Goal: Task Accomplishment & Management: Manage account settings

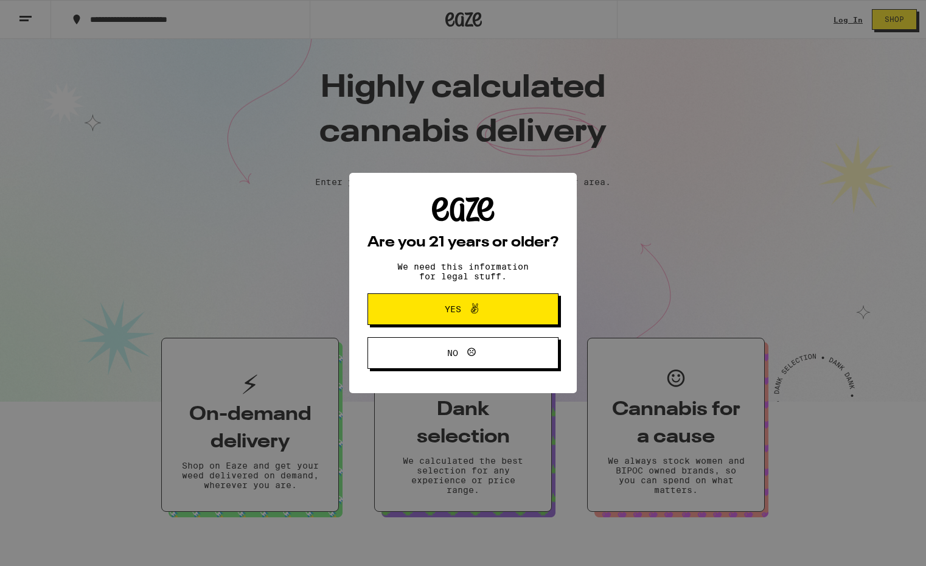
click at [447, 310] on span "Yes" at bounding box center [453, 309] width 16 height 9
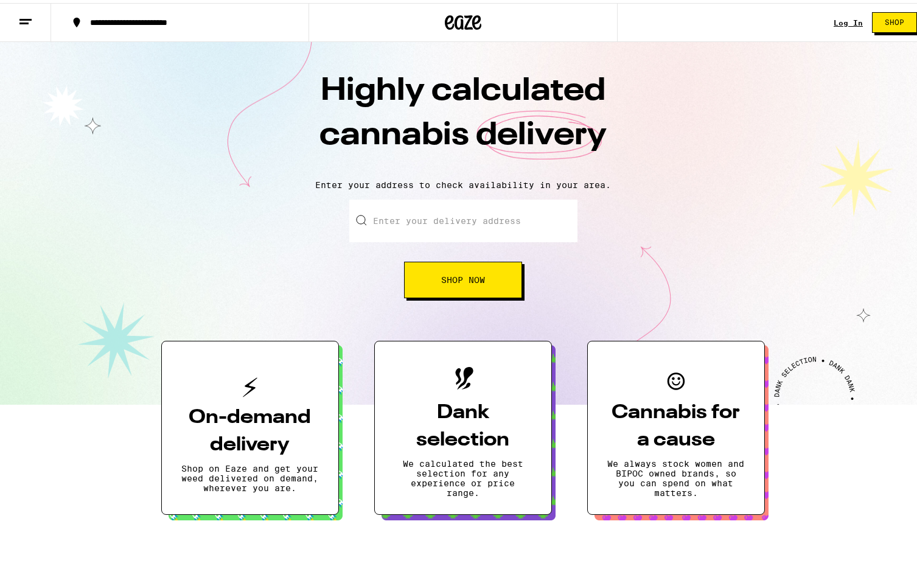
click at [409, 213] on input "Enter your delivery address" at bounding box center [463, 218] width 228 height 43
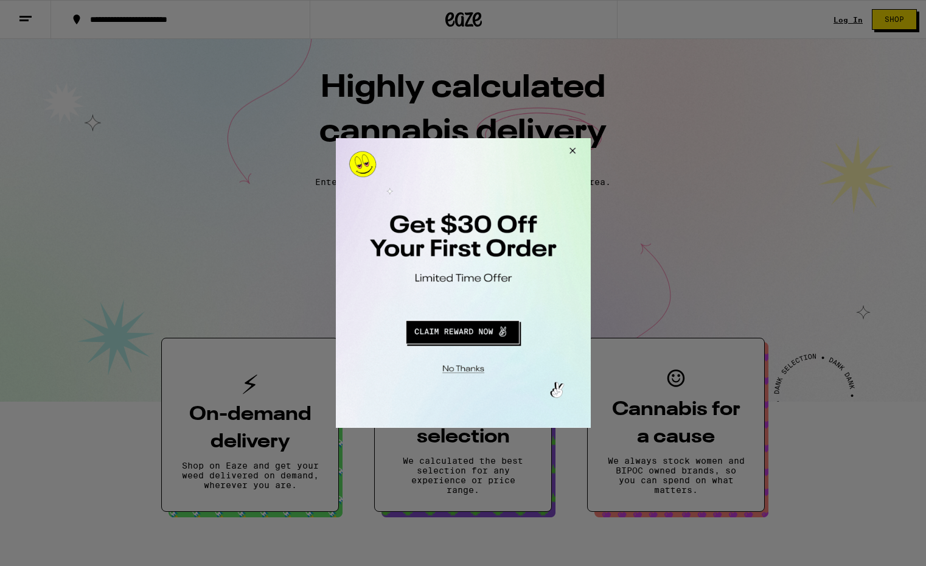
click at [847, 20] on div at bounding box center [463, 283] width 926 height 566
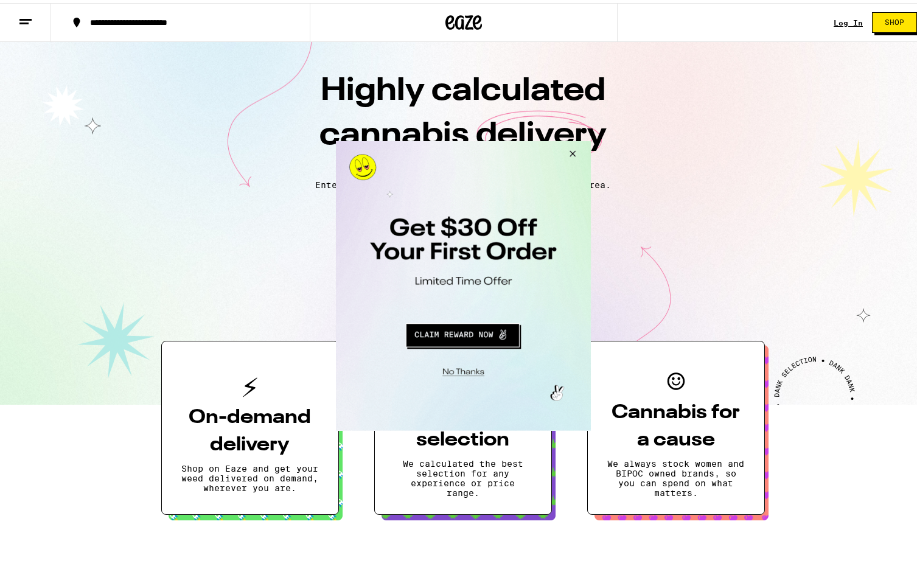
click at [465, 372] on button "Close Modal" at bounding box center [461, 369] width 248 height 19
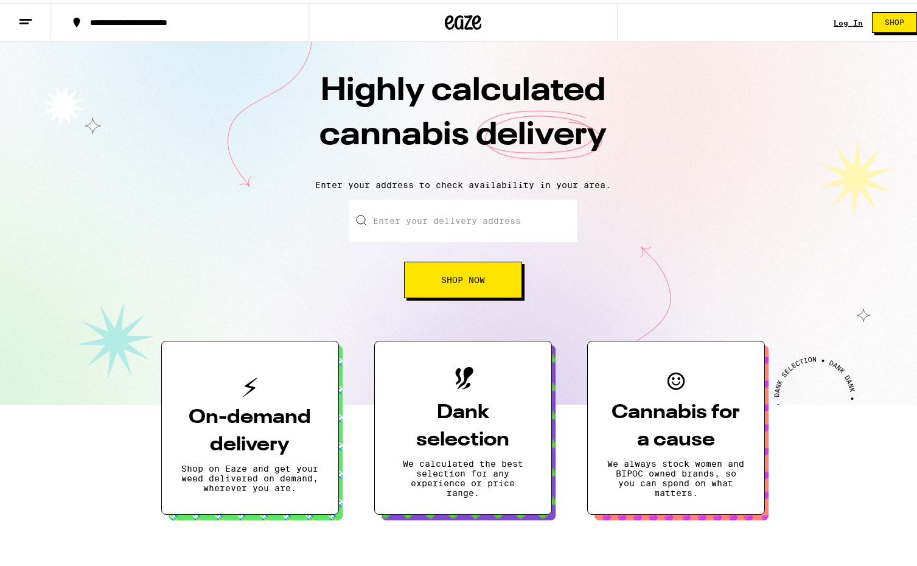
click at [838, 19] on link "Log In" at bounding box center [847, 20] width 29 height 8
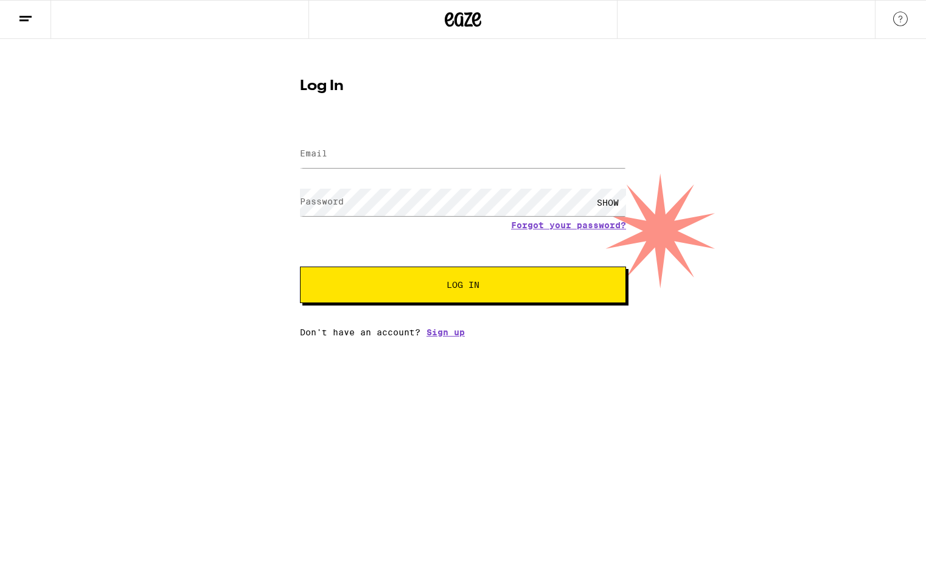
click at [325, 152] on label "Email" at bounding box center [313, 153] width 27 height 10
type input "[EMAIL_ADDRESS][DOMAIN_NAME]"
click at [335, 203] on label "Password" at bounding box center [322, 202] width 44 height 10
click at [461, 288] on span "Log In" at bounding box center [463, 284] width 33 height 9
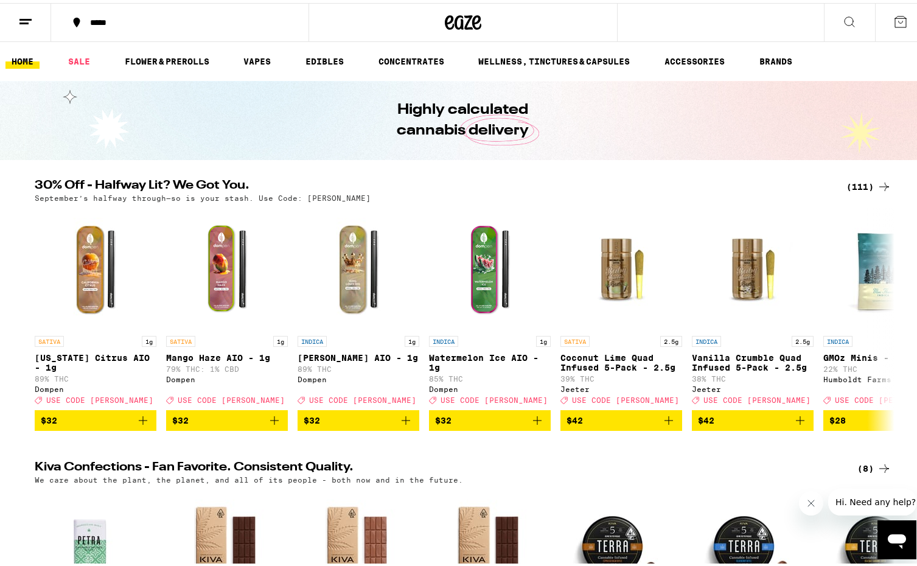
click at [24, 18] on icon at bounding box center [25, 19] width 15 height 15
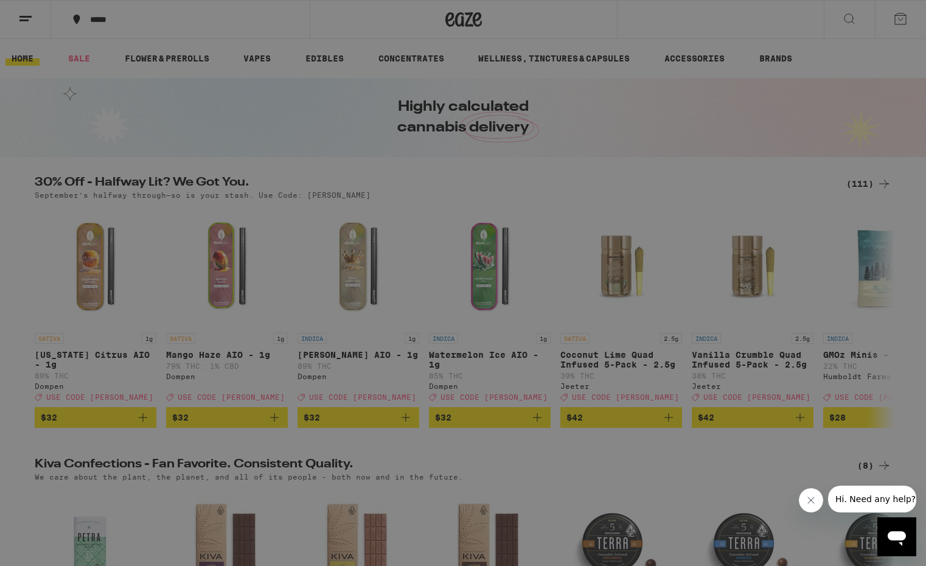
click at [99, 426] on link "Account" at bounding box center [169, 426] width 214 height 15
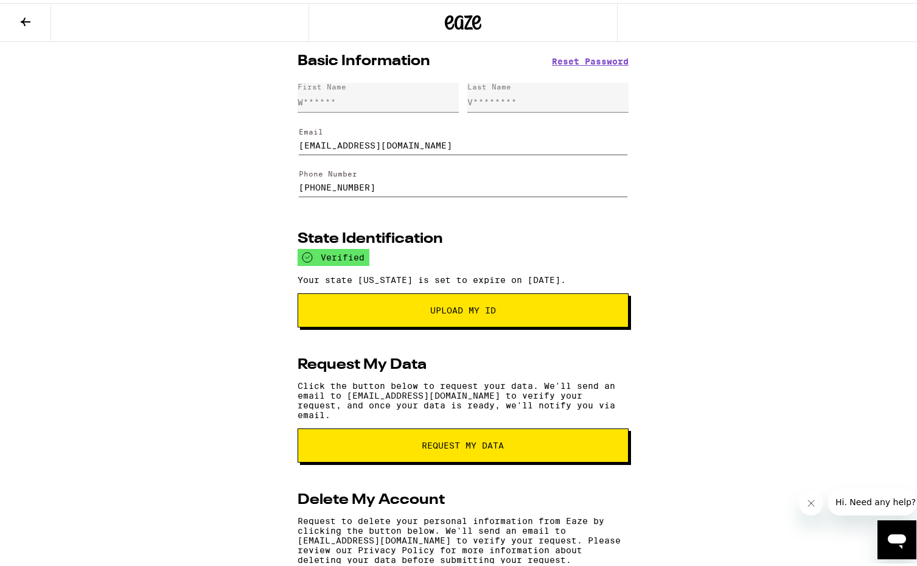
click at [26, 16] on icon at bounding box center [25, 19] width 15 height 15
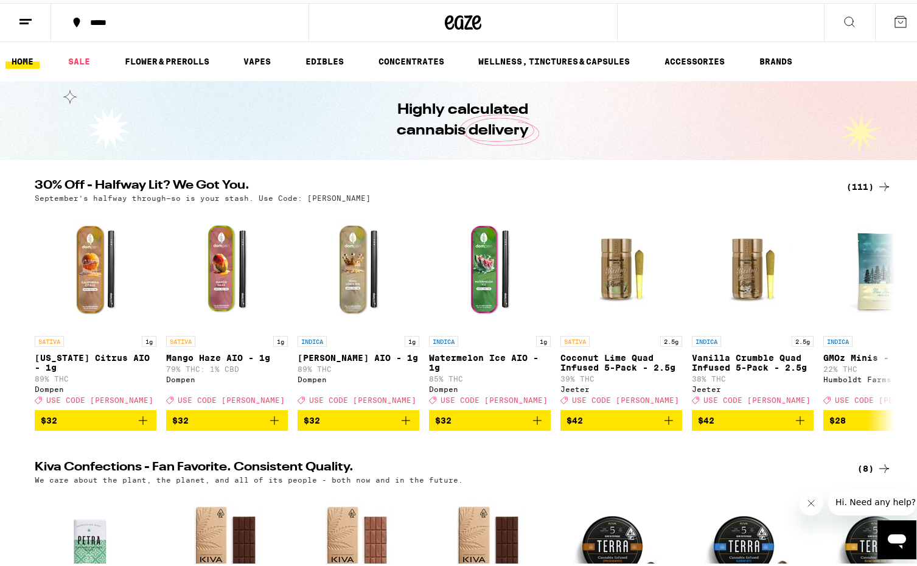
click at [19, 60] on link "HOME" at bounding box center [22, 58] width 34 height 15
click at [23, 18] on icon at bounding box center [25, 19] width 15 height 15
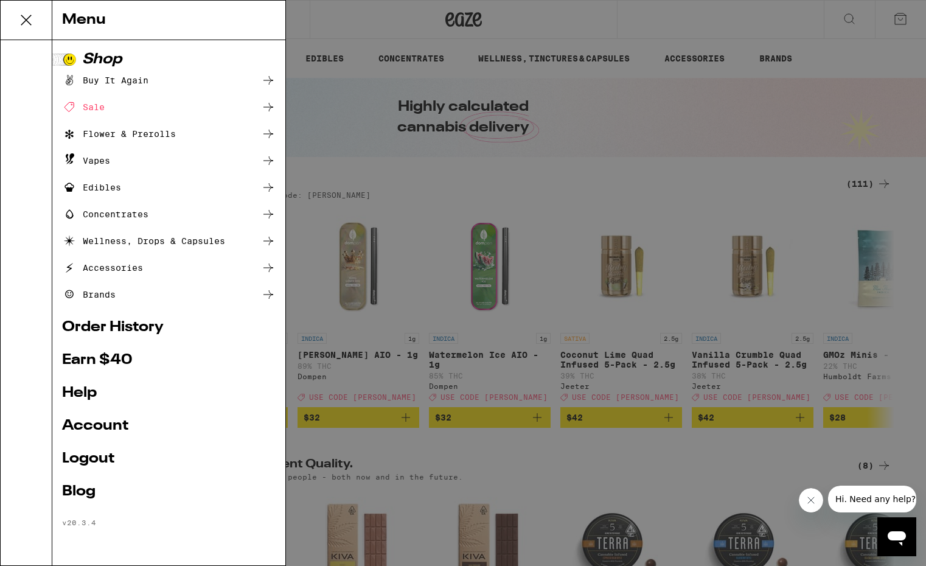
click at [620, 23] on div "Menu Shop Buy It Again Sale Flower & Prerolls Vapes Edibles Concentrates Wellne…" at bounding box center [463, 283] width 926 height 566
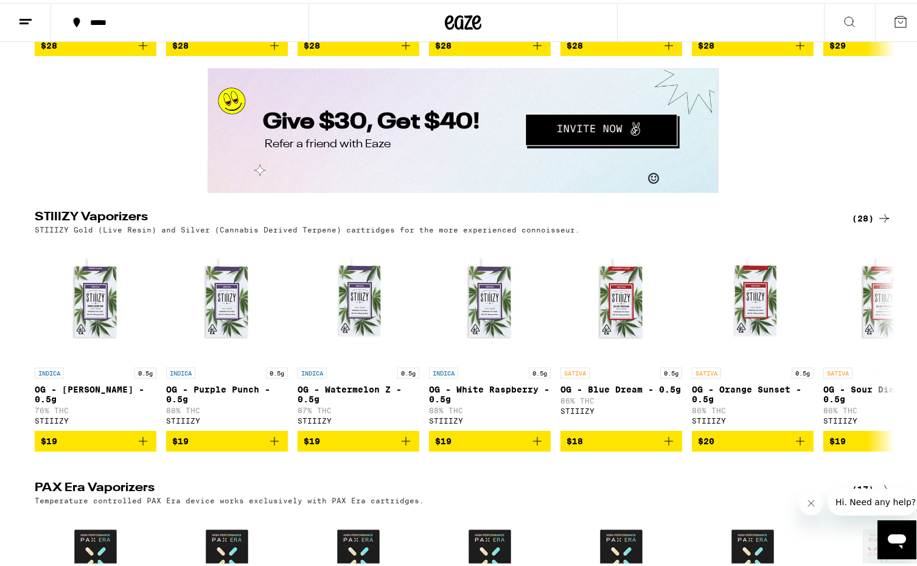
scroll to position [5366, 0]
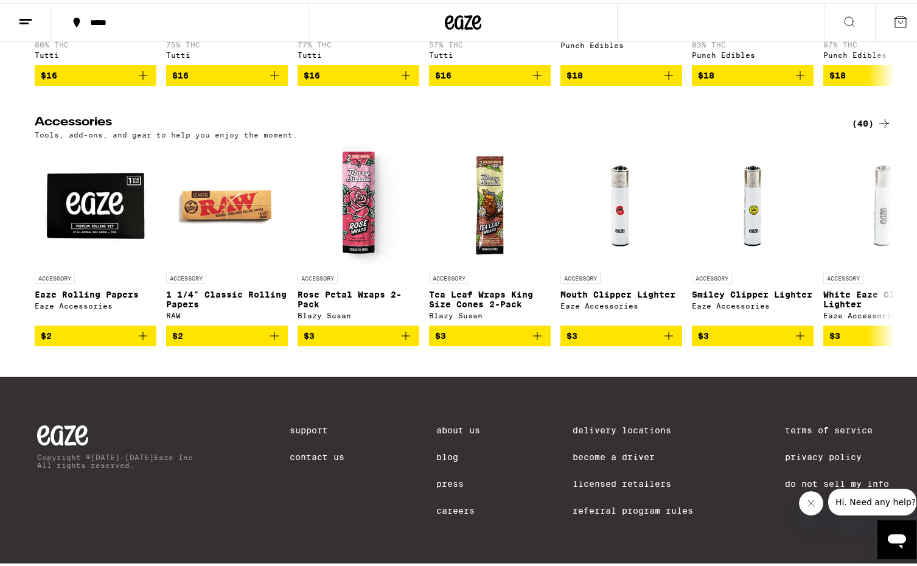
click at [813, 478] on link "Do Not Sell My Info" at bounding box center [837, 481] width 104 height 10
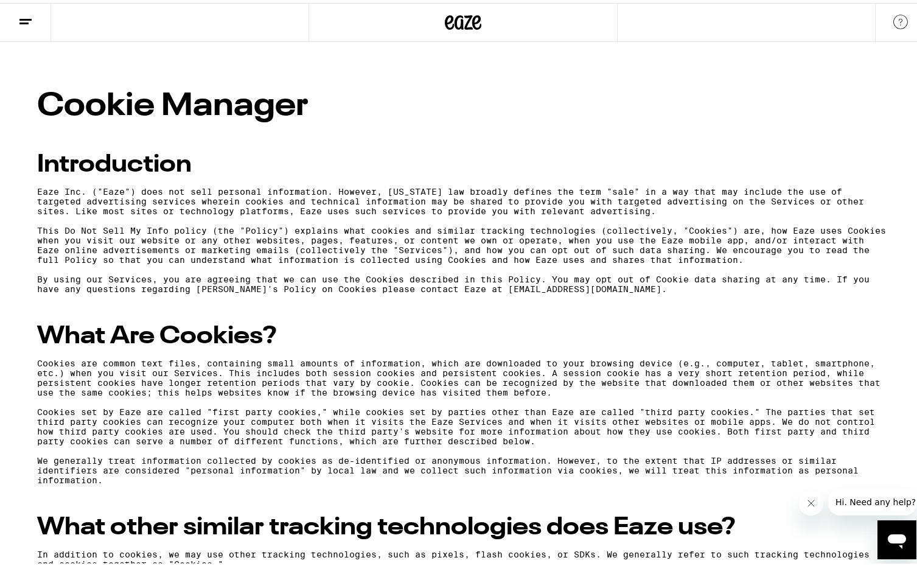
click at [26, 16] on line at bounding box center [25, 16] width 12 height 0
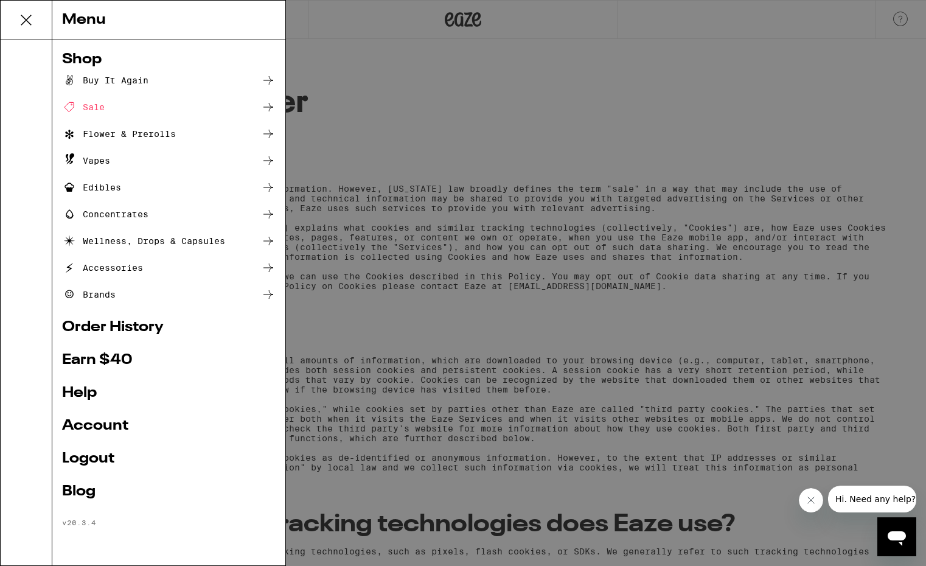
click at [110, 325] on link "Order History" at bounding box center [169, 327] width 214 height 15
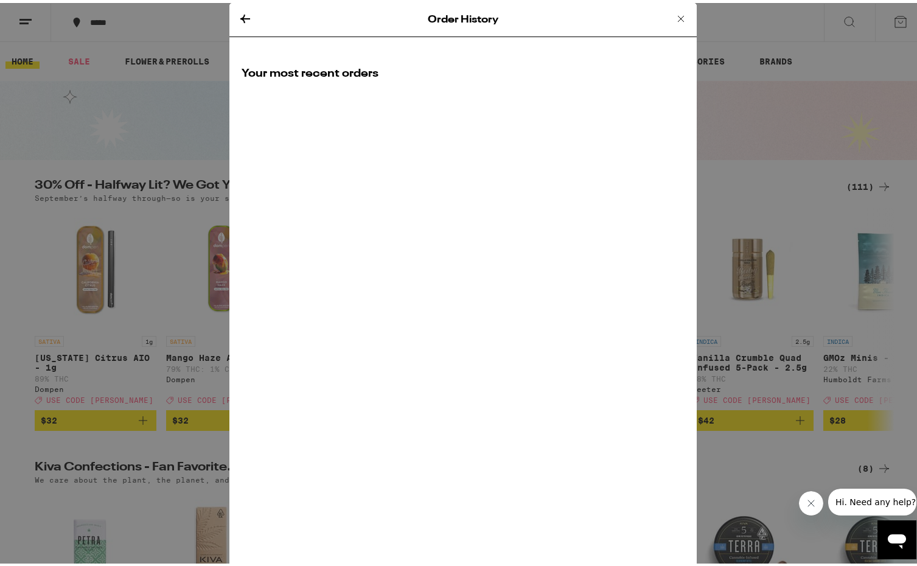
click at [240, 16] on icon at bounding box center [245, 16] width 10 height 9
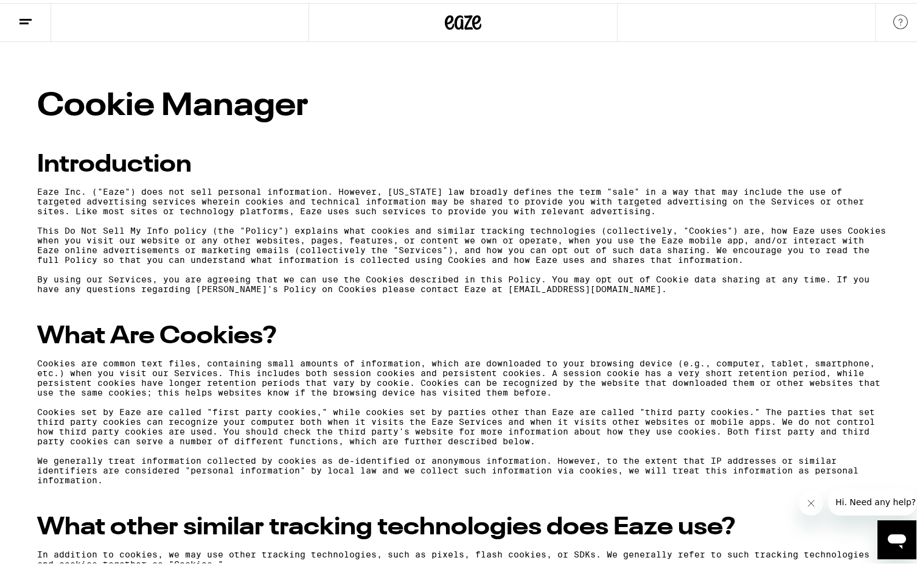
click at [23, 16] on line at bounding box center [25, 16] width 12 height 0
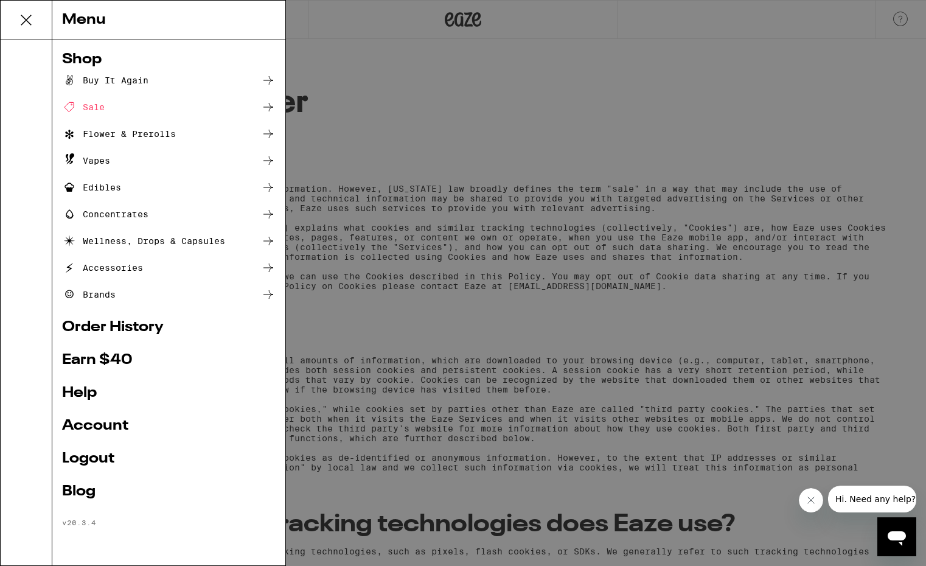
click at [100, 423] on link "Account" at bounding box center [169, 426] width 214 height 15
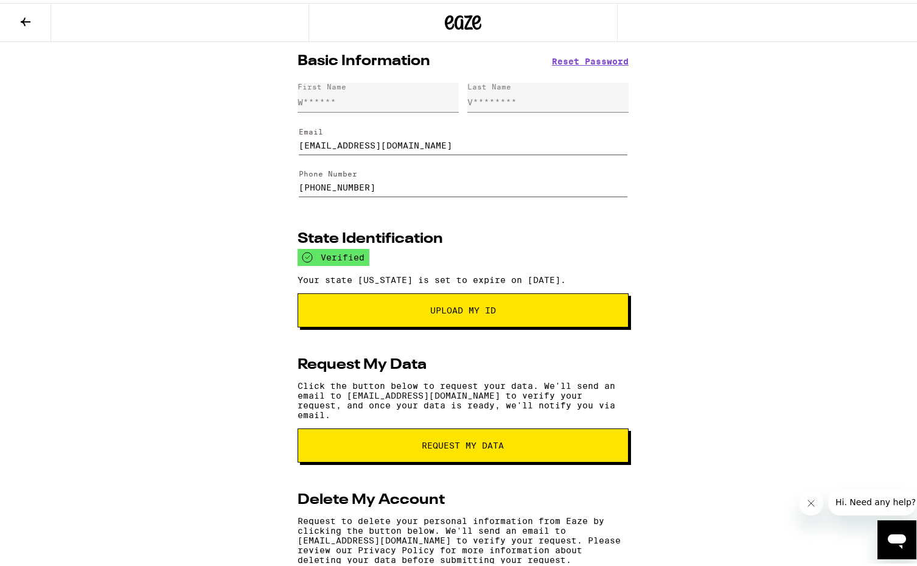
click at [474, 311] on span "Upload My ID" at bounding box center [463, 307] width 66 height 9
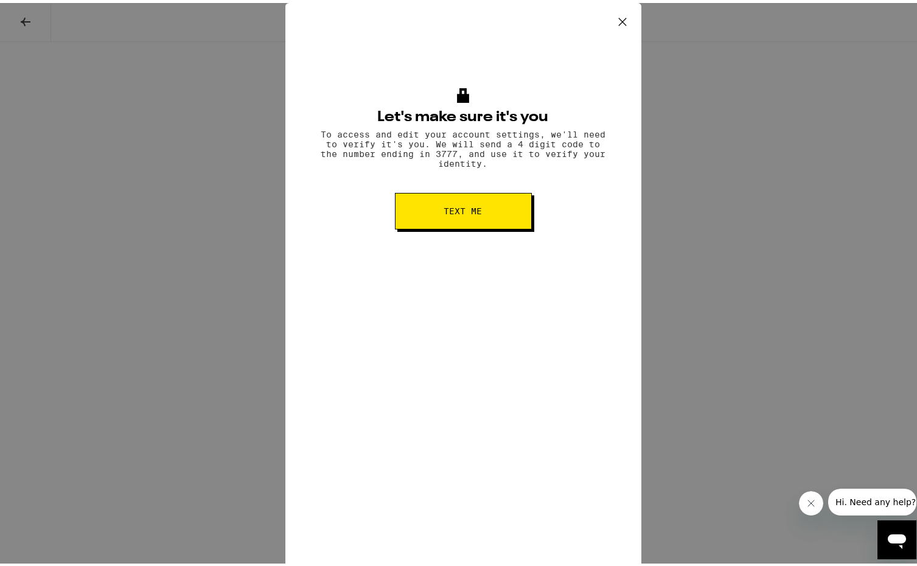
click at [456, 212] on span "Text me" at bounding box center [463, 208] width 38 height 9
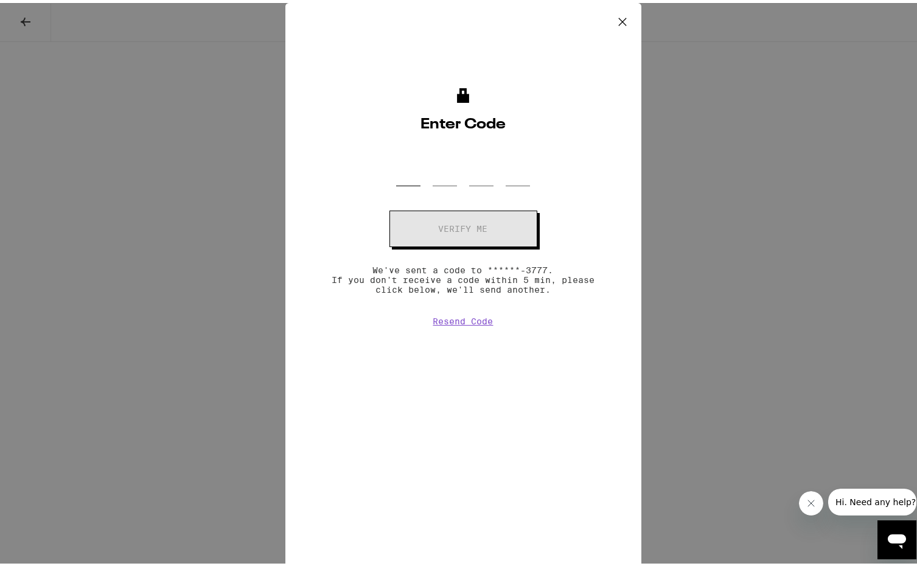
click at [409, 178] on input "OTP Code" at bounding box center [408, 165] width 24 height 36
type input "2"
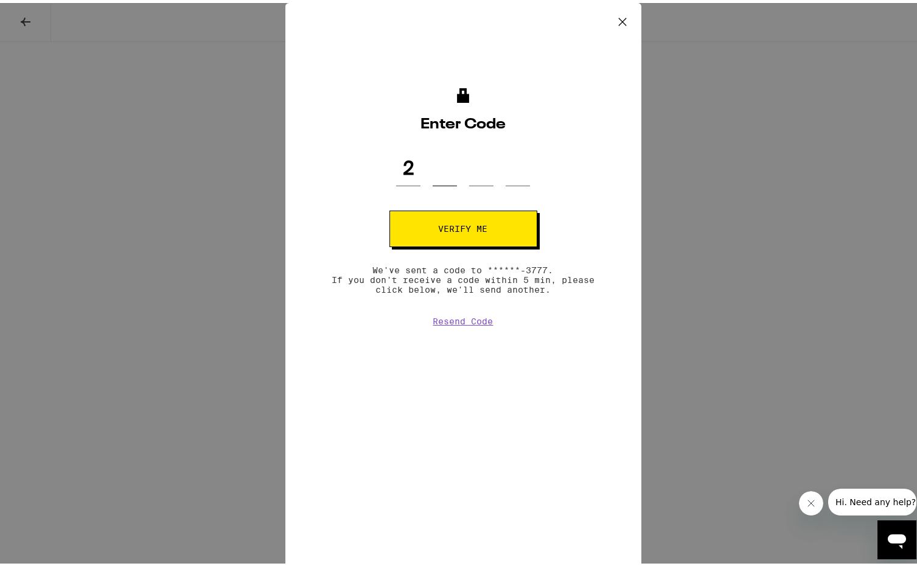
type input "7"
type input "8"
click at [468, 223] on span "Verify me" at bounding box center [463, 225] width 49 height 9
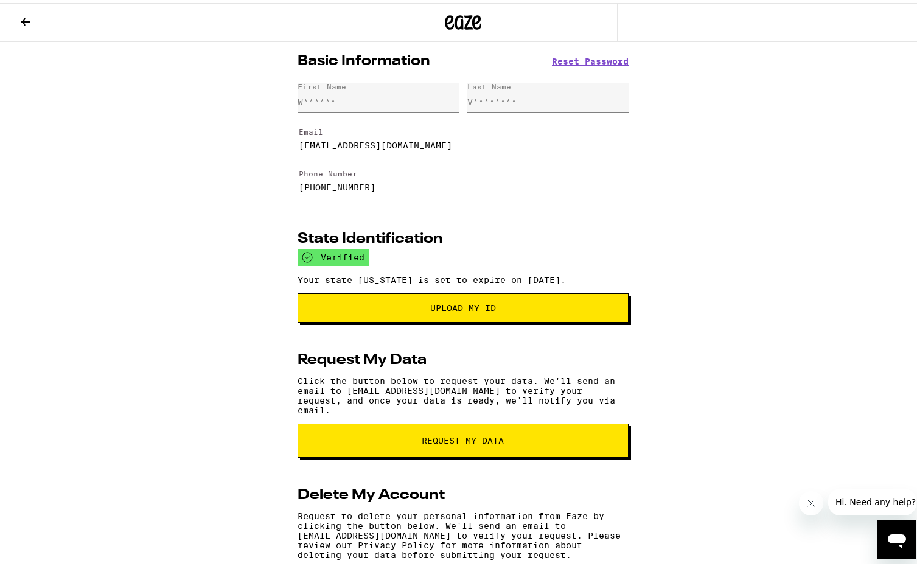
click at [463, 309] on span "Upload my ID" at bounding box center [463, 305] width 66 height 9
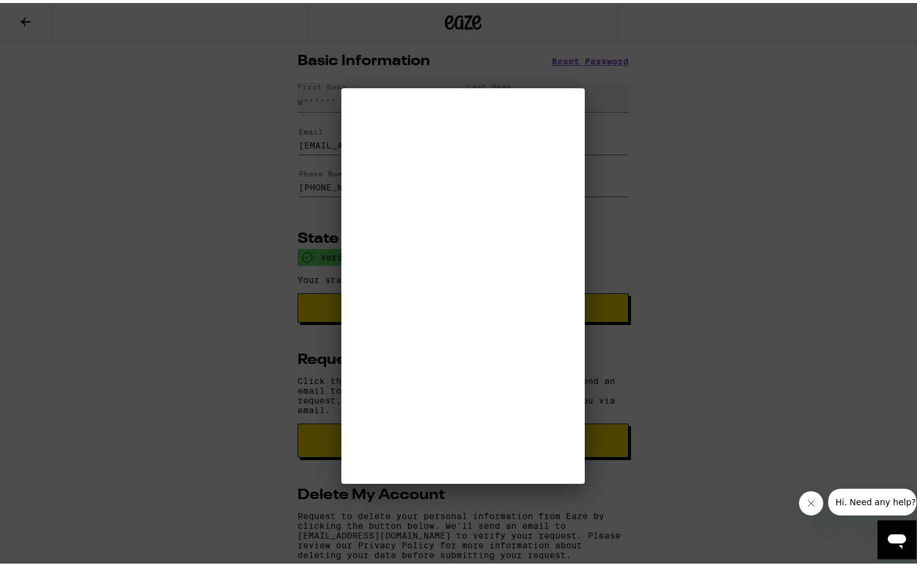
click at [336, 256] on div at bounding box center [463, 283] width 926 height 566
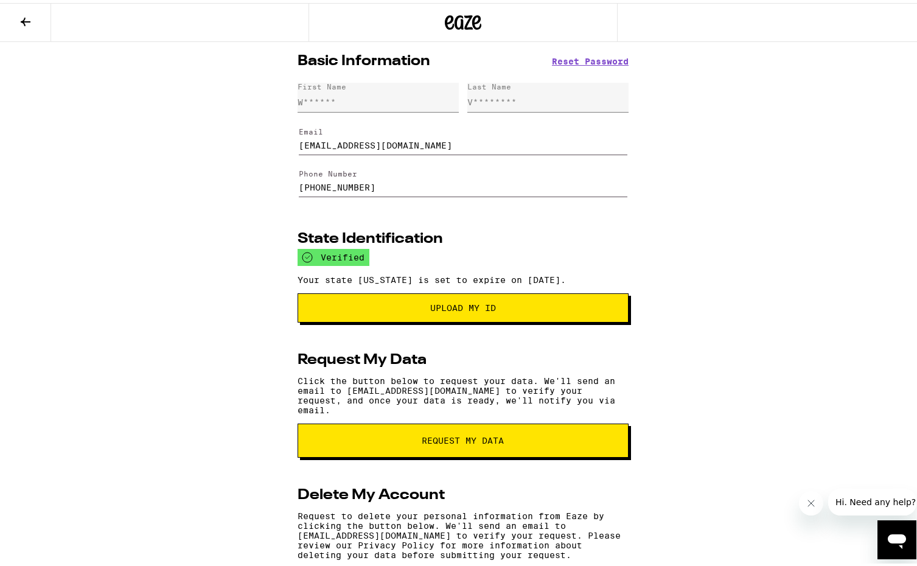
click at [25, 21] on icon at bounding box center [26, 19] width 10 height 9
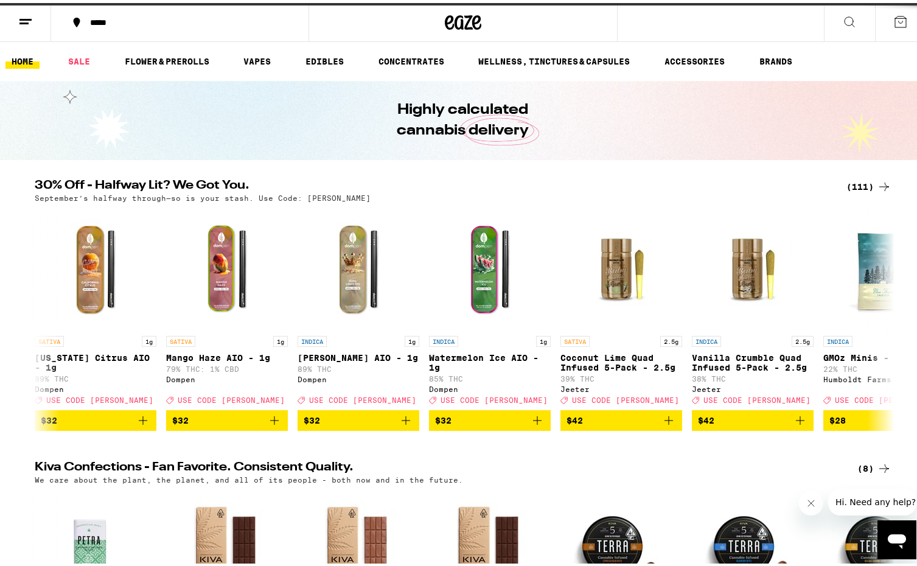
click at [26, 20] on line at bounding box center [23, 20] width 9 height 0
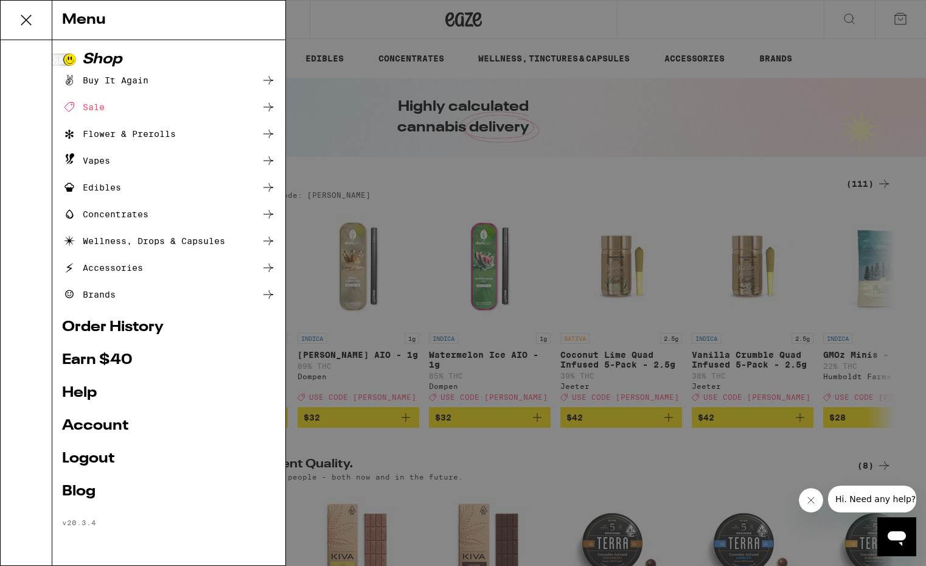
click at [103, 426] on link "Account" at bounding box center [169, 426] width 214 height 15
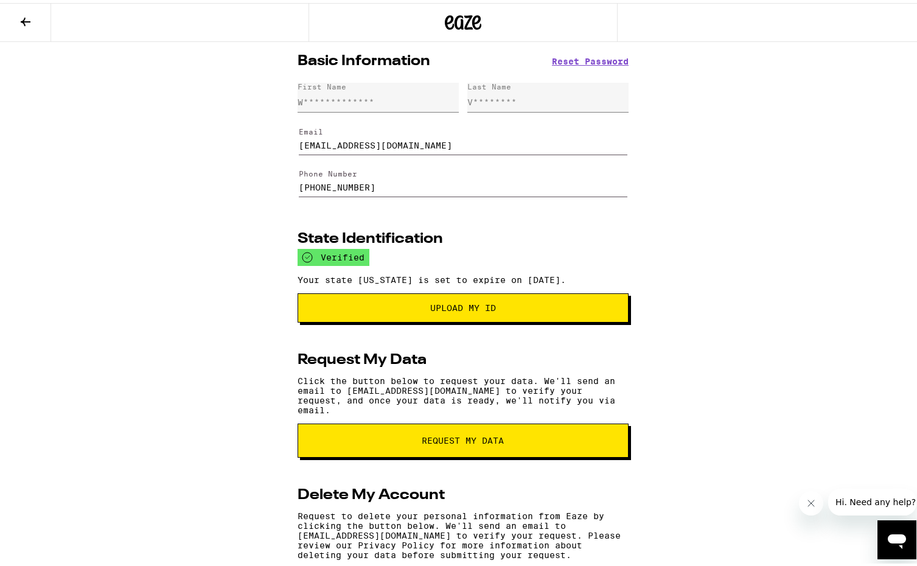
click at [26, 18] on icon at bounding box center [26, 19] width 10 height 9
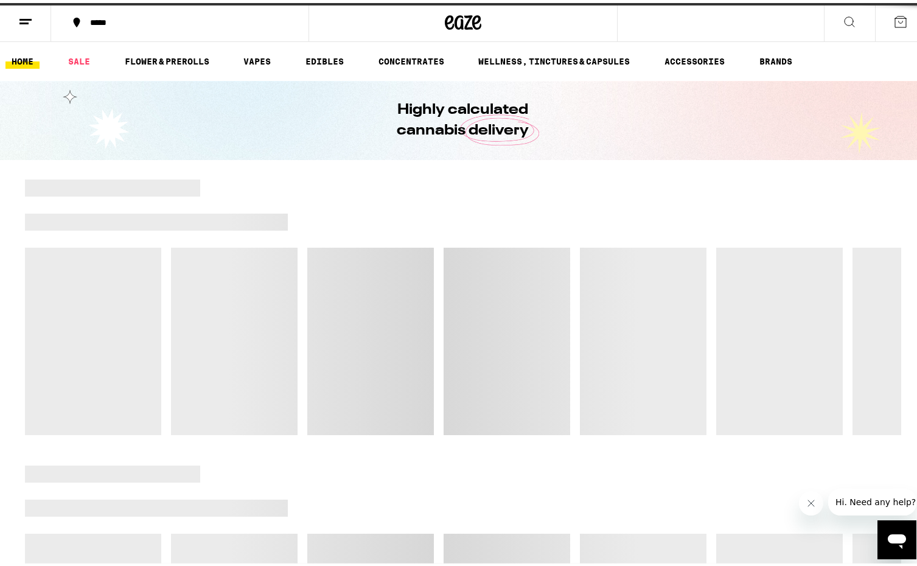
click at [25, 16] on line at bounding box center [25, 16] width 12 height 0
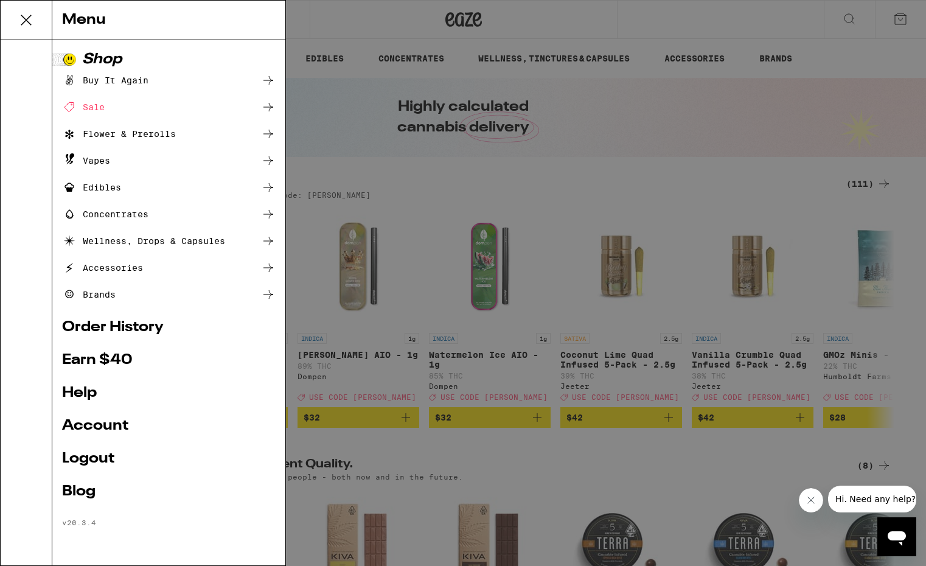
click at [92, 460] on link "Logout" at bounding box center [169, 458] width 214 height 15
